Goal: Information Seeking & Learning: Compare options

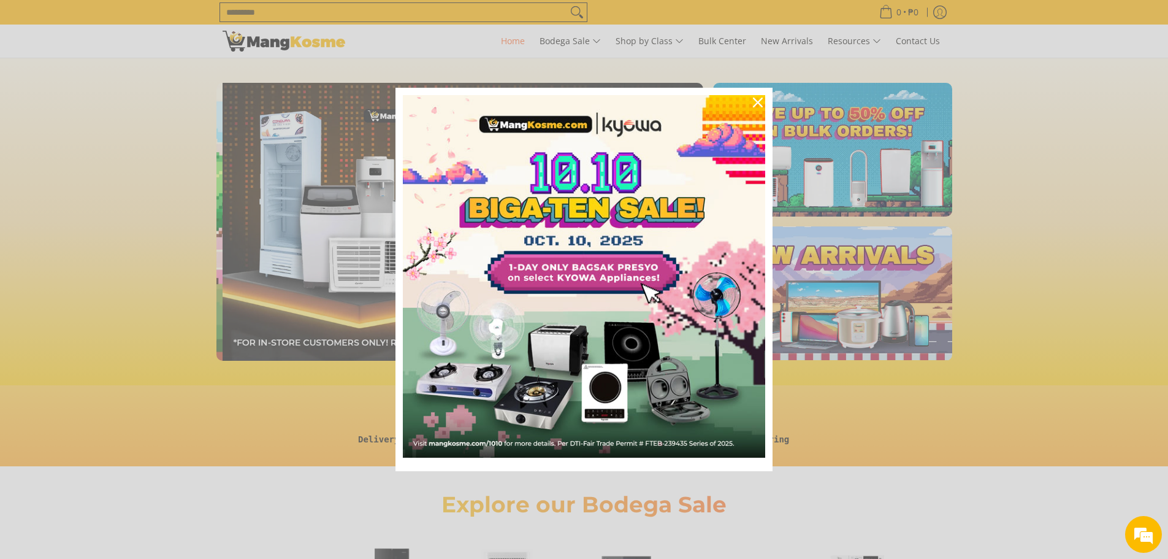
scroll to position [0, 975]
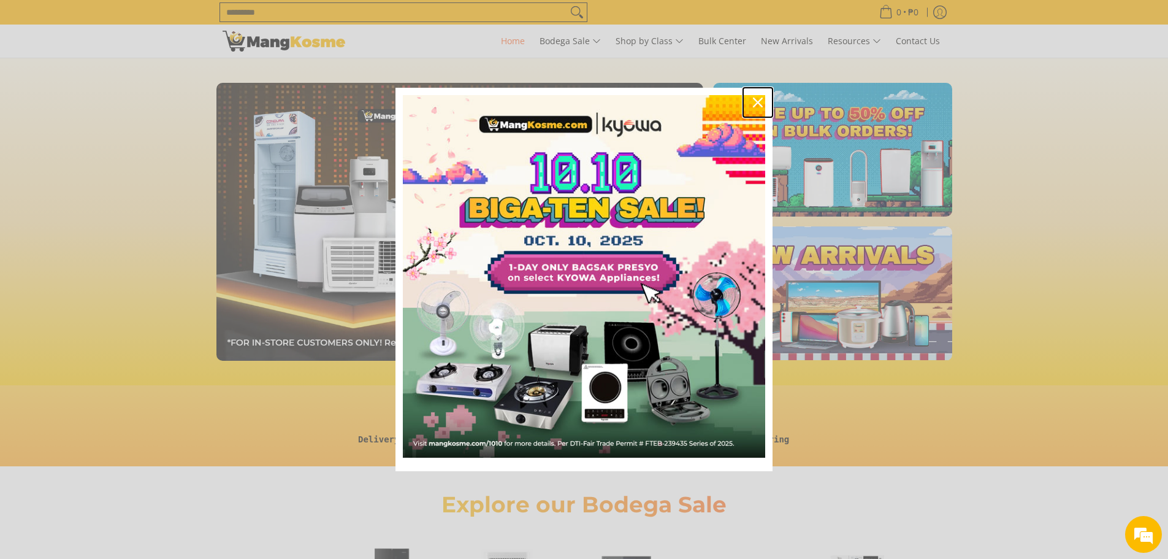
click at [759, 101] on icon "close icon" at bounding box center [758, 102] width 10 height 10
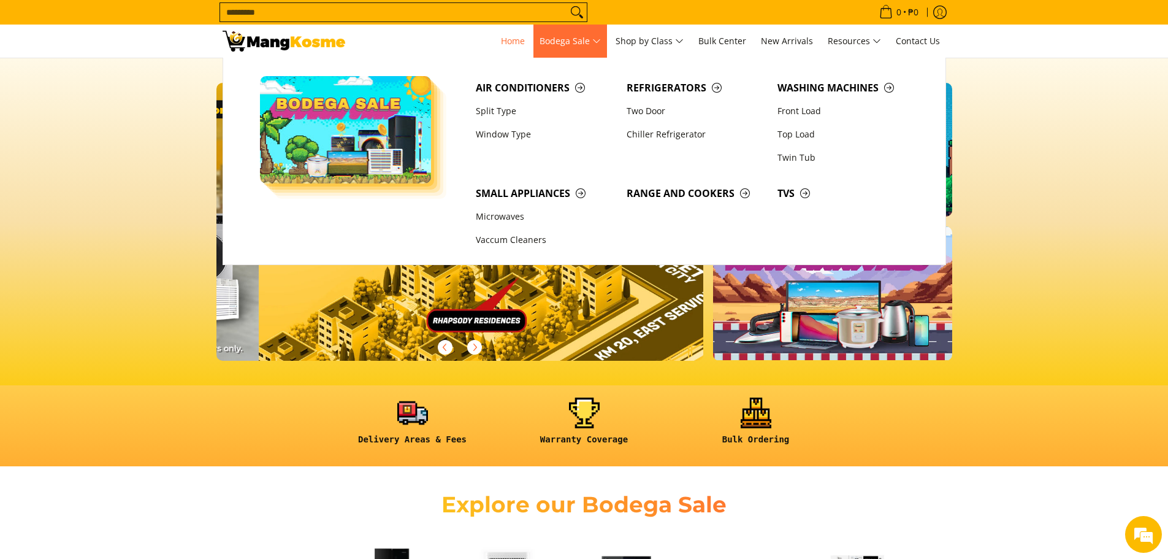
scroll to position [0, 1950]
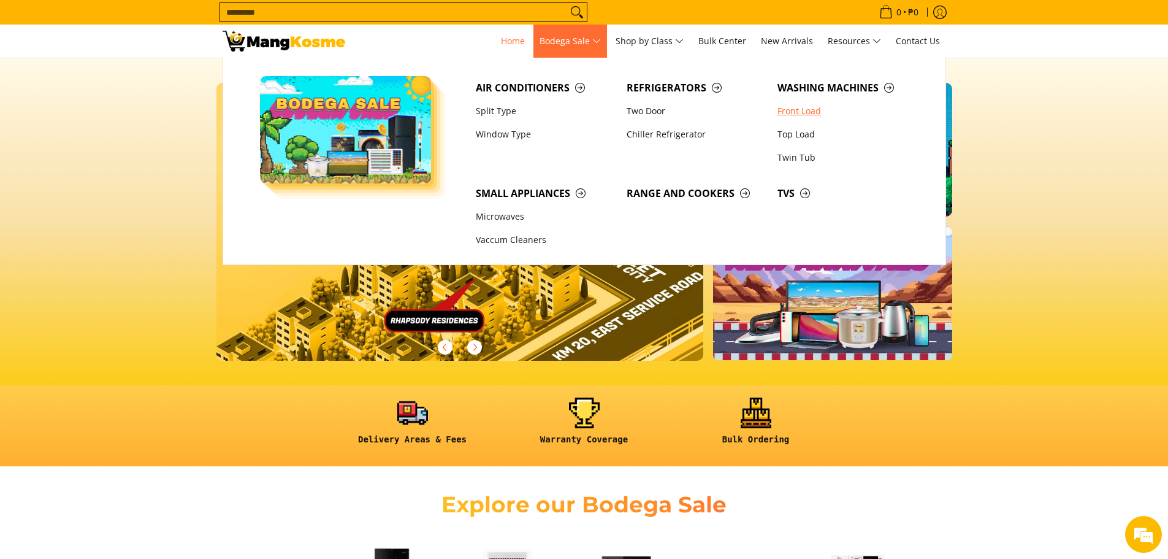
click at [795, 113] on link "Front Load" at bounding box center [846, 110] width 151 height 23
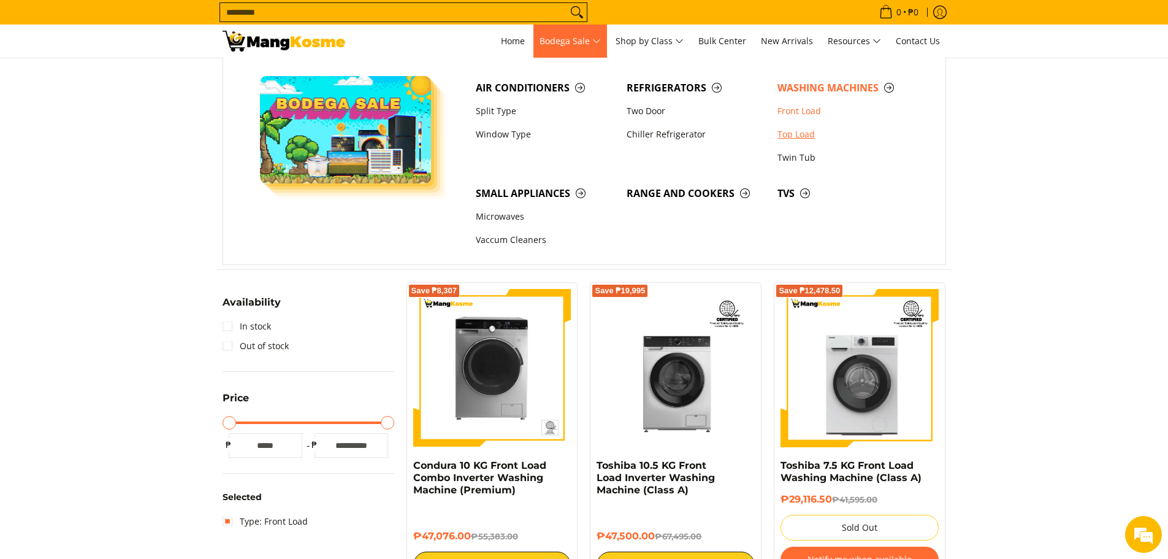
click at [806, 135] on link "Top Load" at bounding box center [846, 134] width 151 height 23
